Goal: Task Accomplishment & Management: Manage account settings

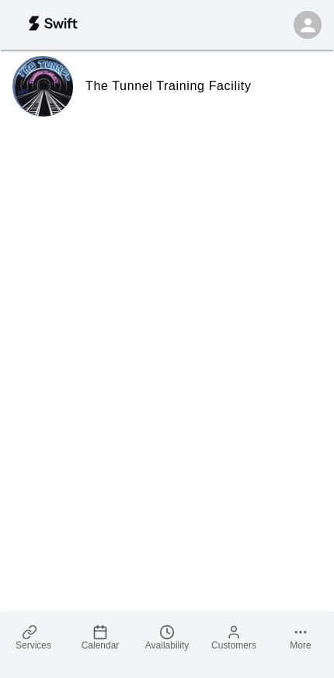
click at [104, 645] on span "Calendar" at bounding box center [101, 645] width 38 height 11
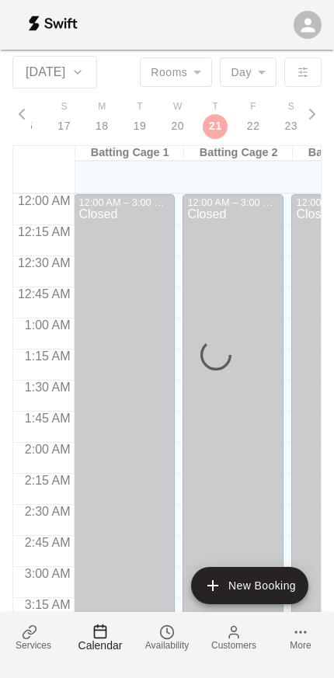
scroll to position [1018, 0]
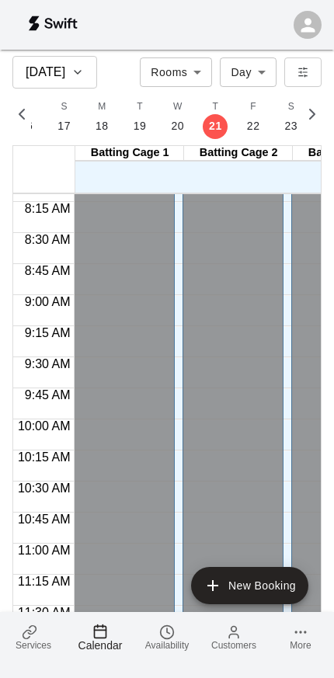
click at [25, 647] on span "Services" at bounding box center [34, 645] width 36 height 11
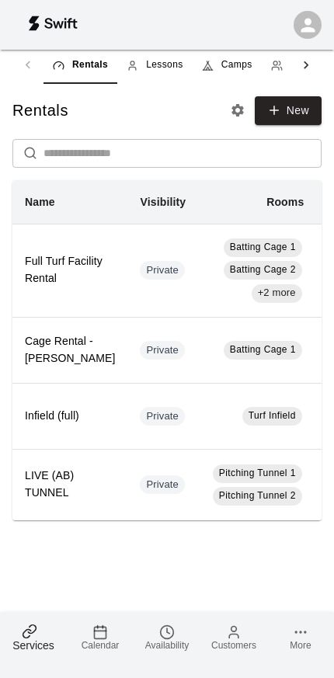
click at [233, 64] on span "Camps" at bounding box center [236, 66] width 31 height 16
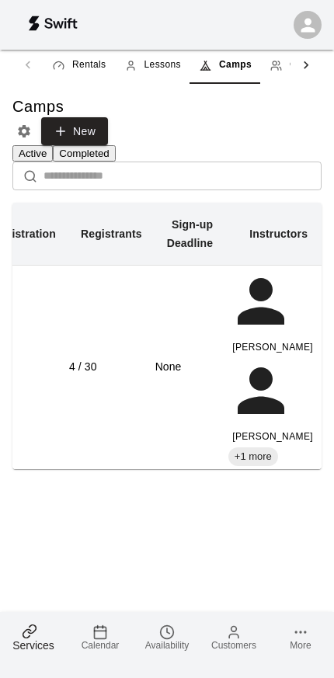
scroll to position [0, 313]
click at [72, 363] on td "4 / 30" at bounding box center [111, 367] width 86 height 203
